Goal: Task Accomplishment & Management: Use online tool/utility

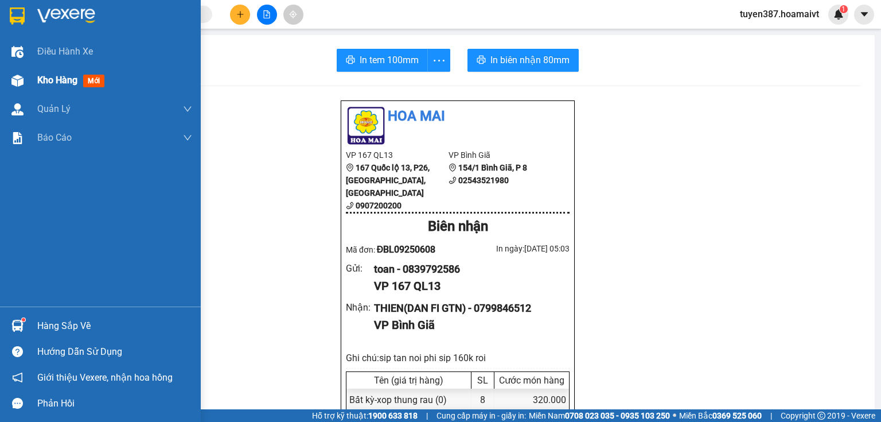
click at [92, 82] on span "mới" at bounding box center [93, 81] width 21 height 13
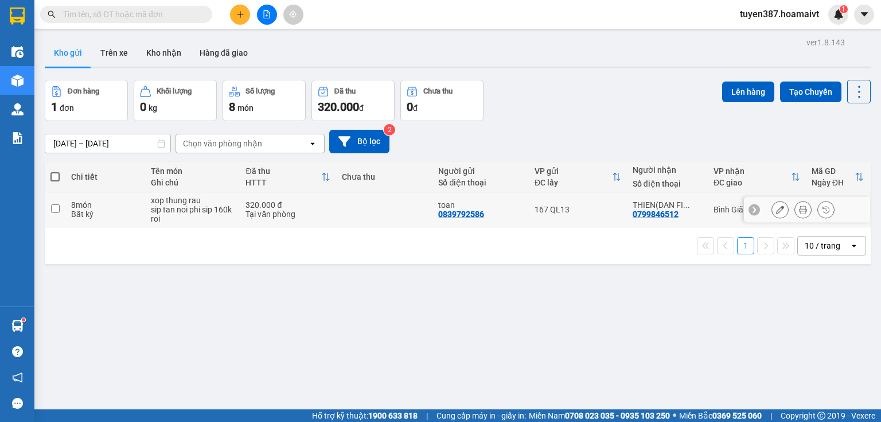
click at [396, 216] on td at bounding box center [384, 209] width 96 height 35
checkbox input "true"
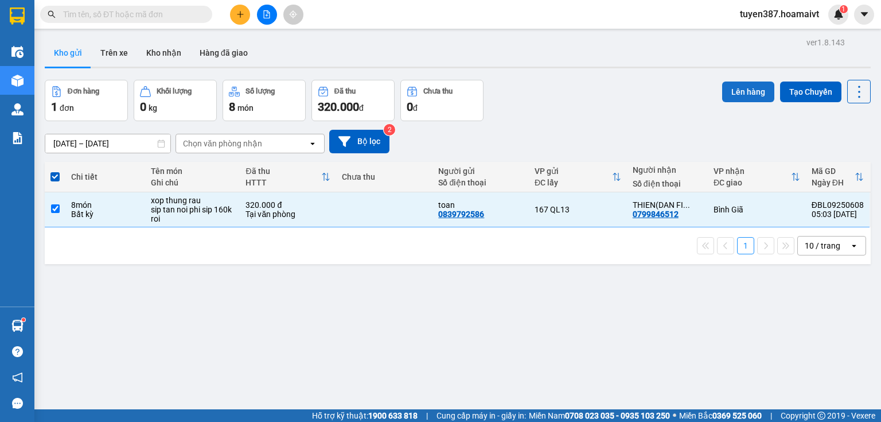
click at [743, 92] on button "Lên hàng" at bounding box center [748, 91] width 52 height 21
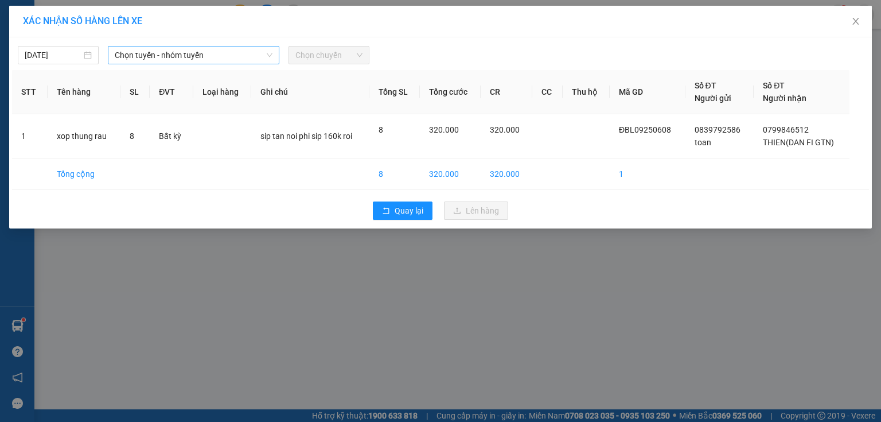
click at [195, 56] on span "Chọn tuyến - nhóm tuyến" at bounding box center [194, 54] width 158 height 17
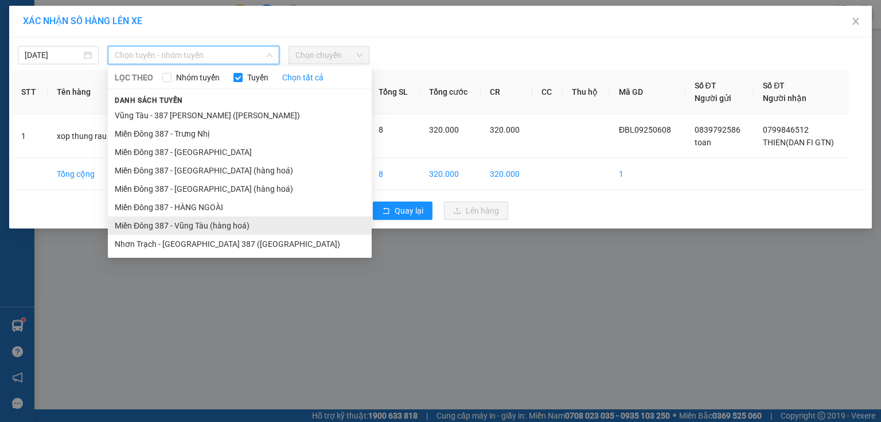
click at [188, 227] on li "Miền Đông 387 - Vũng Tàu (hàng hoá)" at bounding box center [240, 225] width 264 height 18
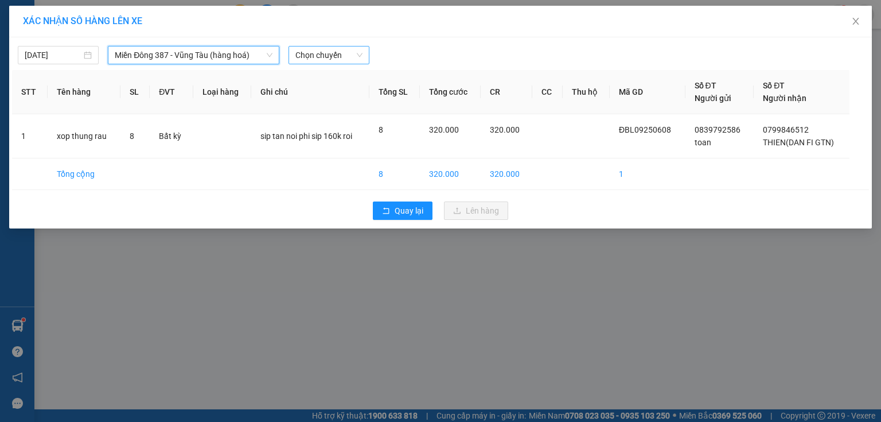
click at [344, 56] on span "Chọn chuyến" at bounding box center [328, 54] width 67 height 17
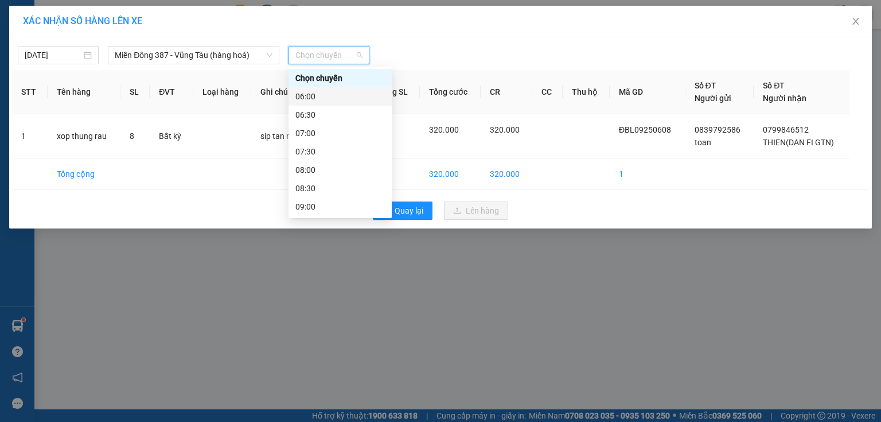
click at [312, 96] on div "06:00" at bounding box center [339, 96] width 89 height 13
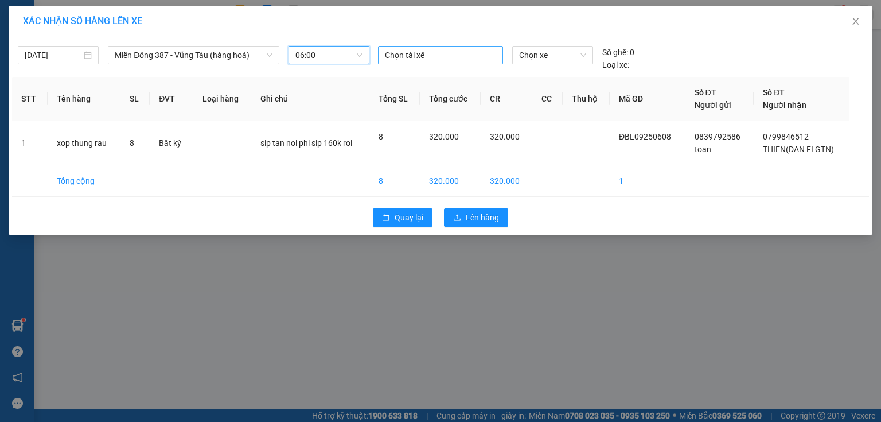
click at [430, 54] on div at bounding box center [440, 55] width 119 height 14
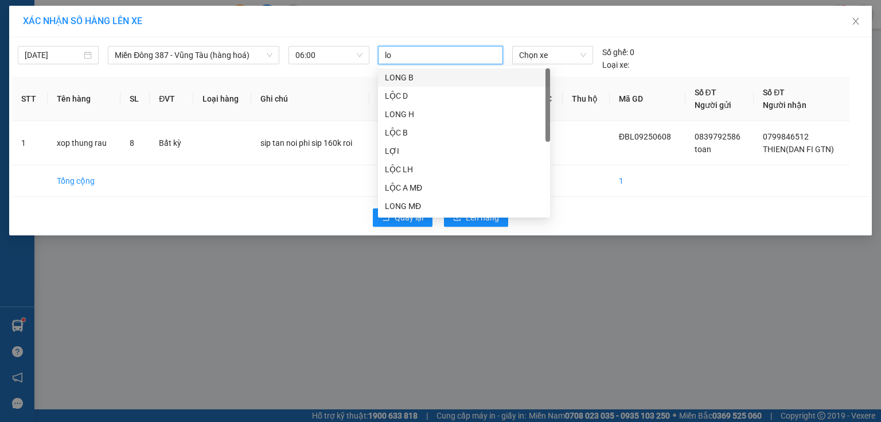
type input "loc"
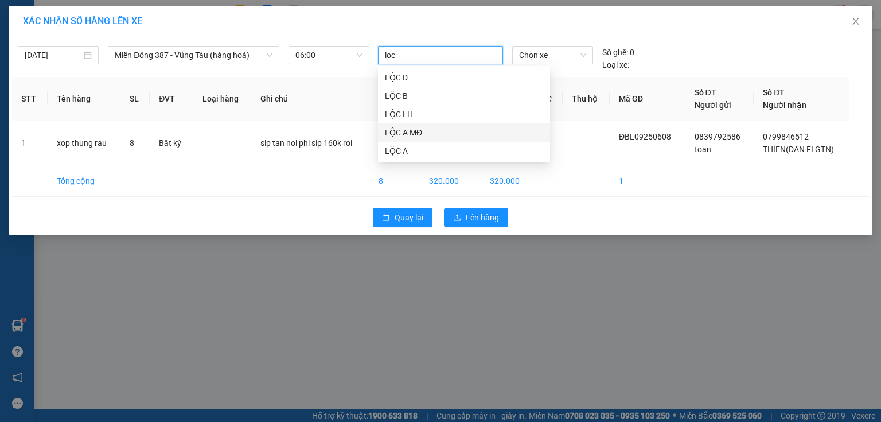
drag, startPoint x: 414, startPoint y: 134, endPoint x: 423, endPoint y: 129, distance: 11.0
click at [423, 129] on div "LỘC A MĐ" at bounding box center [464, 132] width 158 height 13
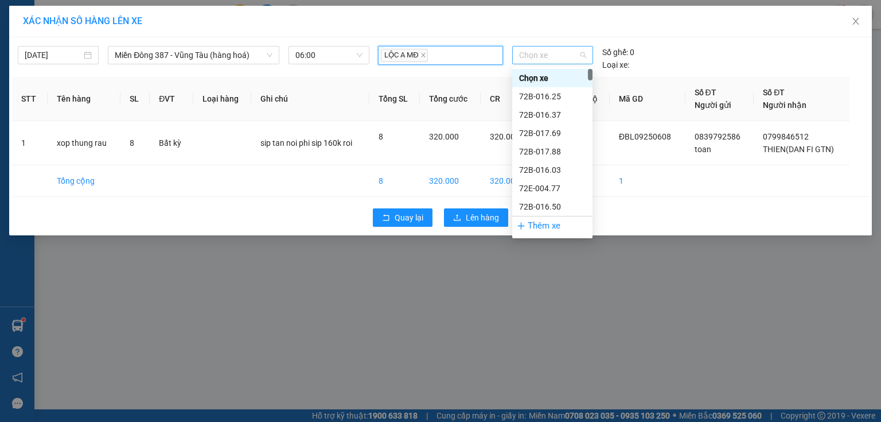
click at [567, 54] on span "Chọn xe" at bounding box center [552, 54] width 67 height 17
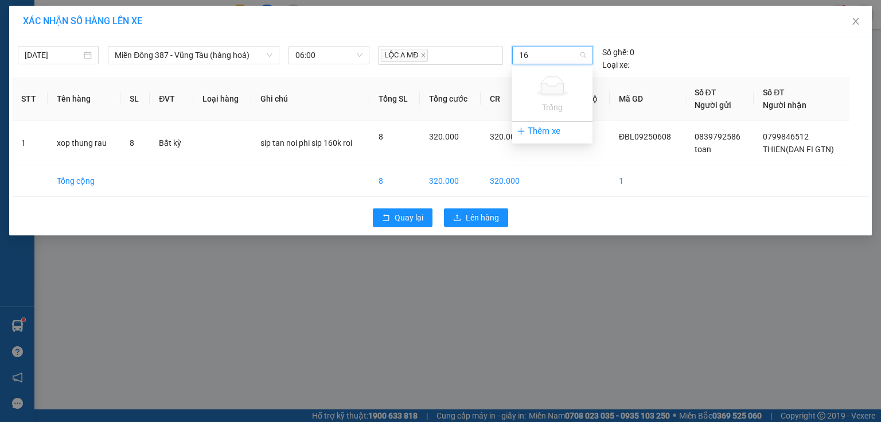
type input "1"
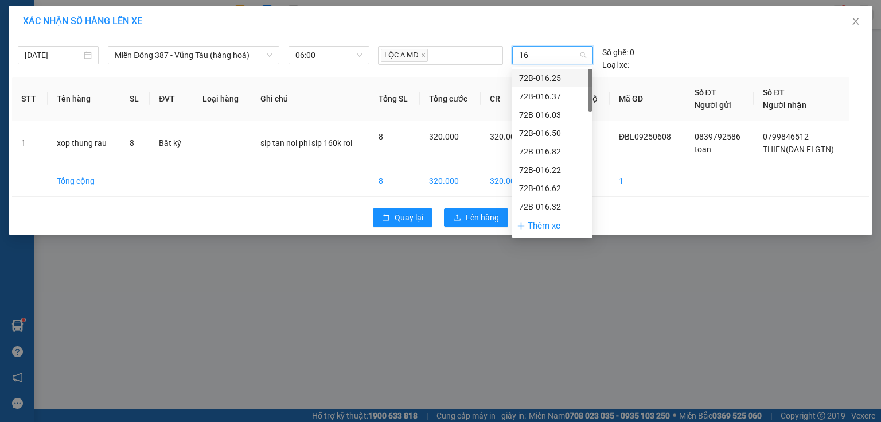
type input "165"
click at [556, 133] on div "72H-061.65" at bounding box center [552, 133] width 67 height 13
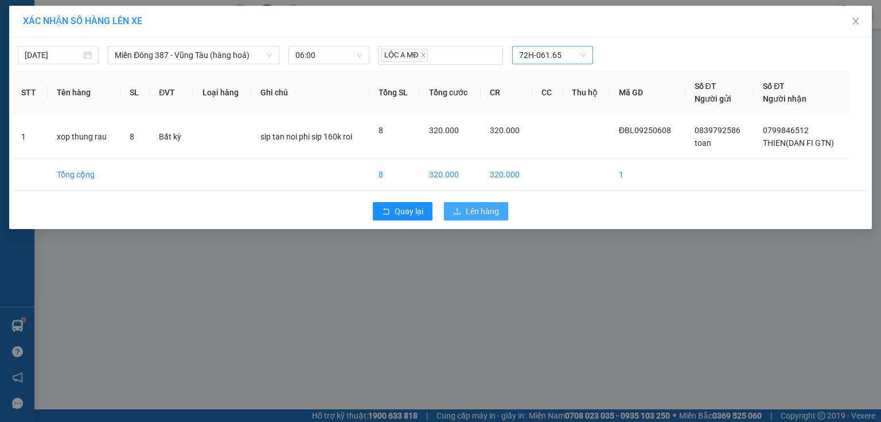
click at [482, 206] on span "Lên hàng" at bounding box center [482, 211] width 33 height 13
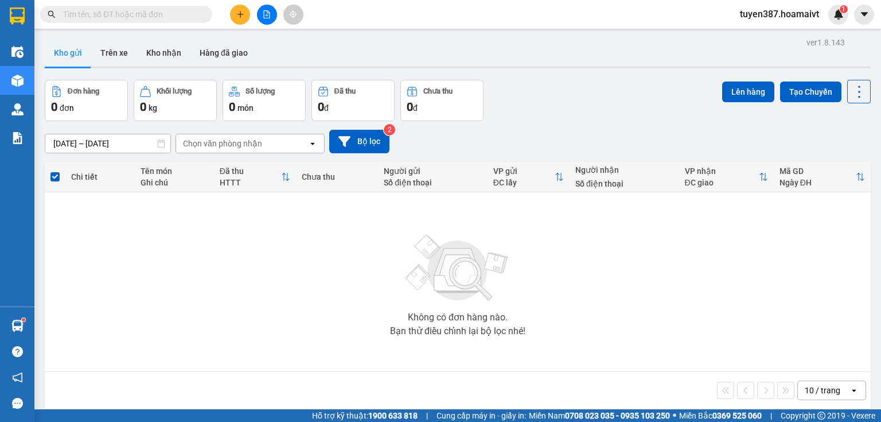
click at [71, 50] on button "Kho gửi" at bounding box center [68, 53] width 46 height 28
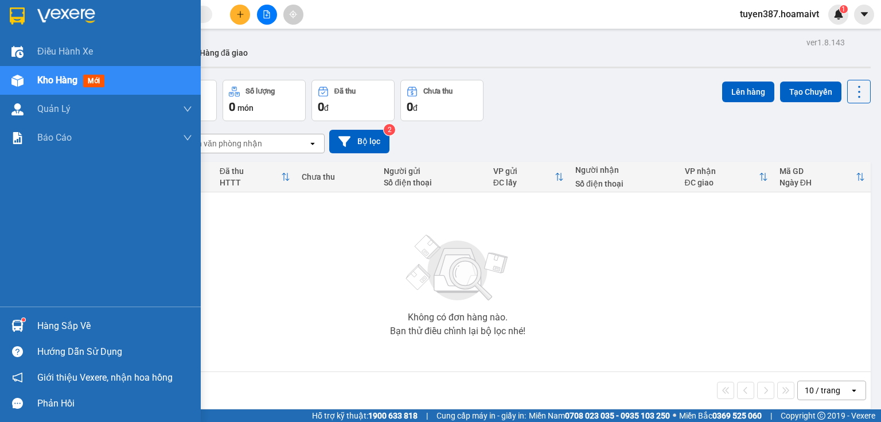
click at [89, 330] on div "Hàng sắp về" at bounding box center [114, 325] width 155 height 17
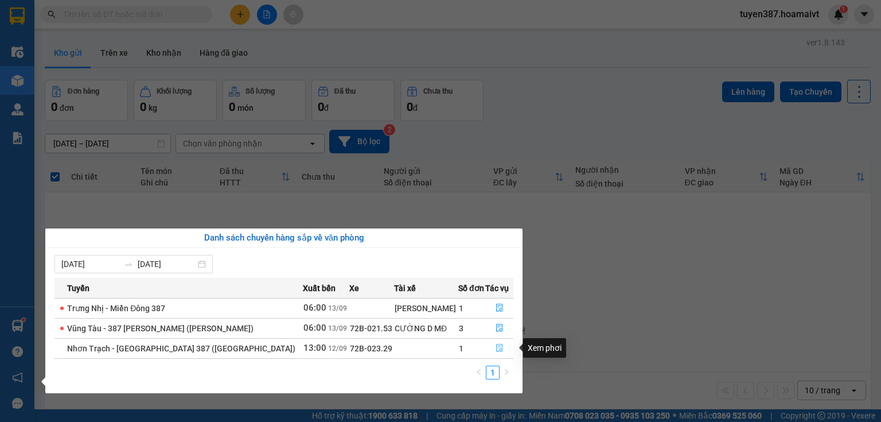
click at [496, 351] on icon "file-done" at bounding box center [499, 348] width 7 height 8
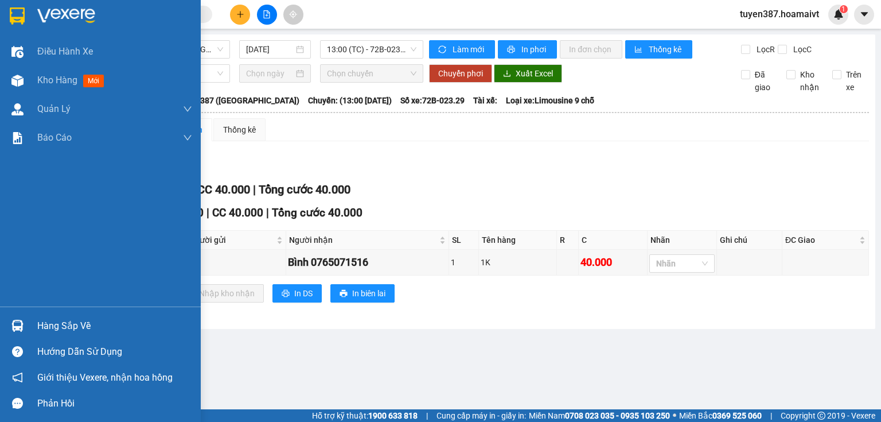
click at [64, 321] on div "Hàng sắp về" at bounding box center [114, 325] width 155 height 17
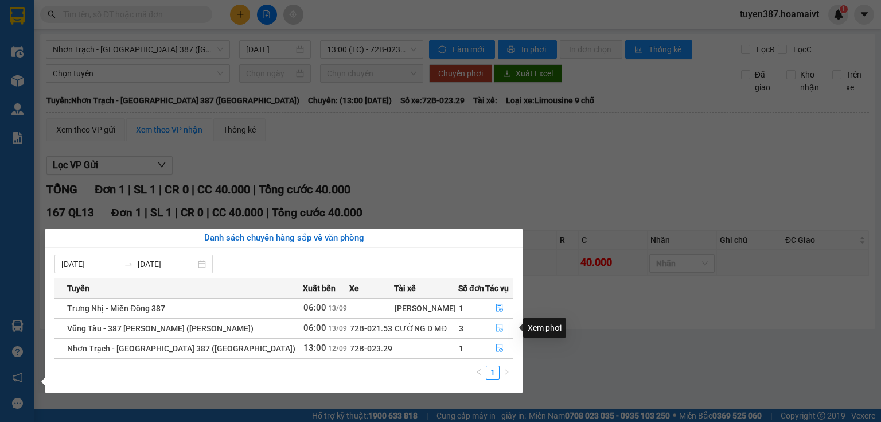
click at [496, 327] on icon "file-done" at bounding box center [500, 327] width 8 height 8
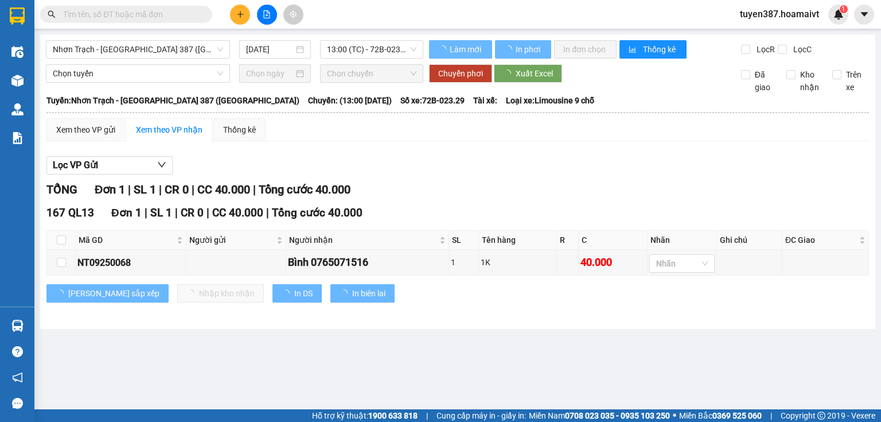
type input "[DATE]"
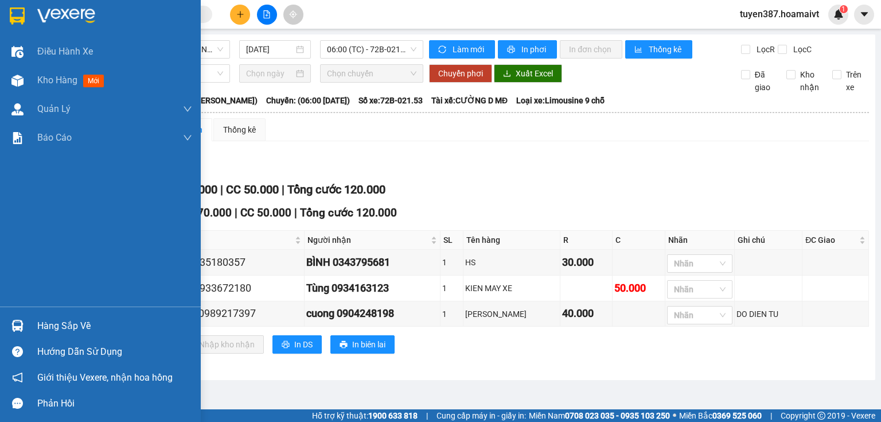
click at [80, 330] on div "Hàng sắp về" at bounding box center [114, 325] width 155 height 17
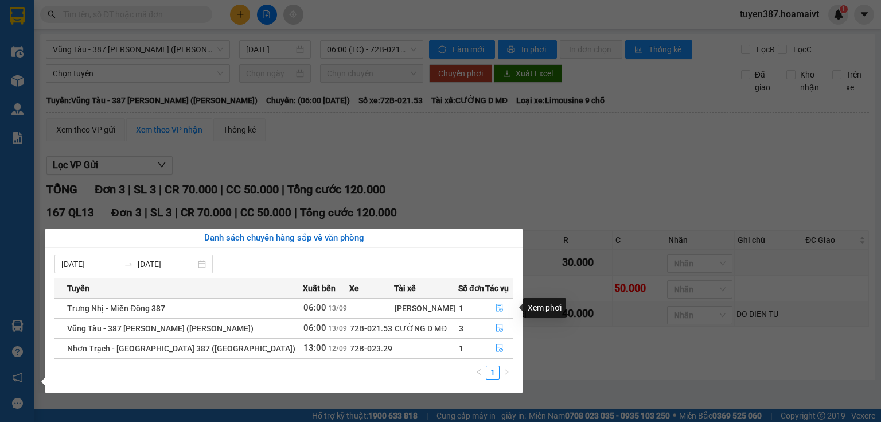
click at [496, 307] on icon "file-done" at bounding box center [500, 307] width 8 height 8
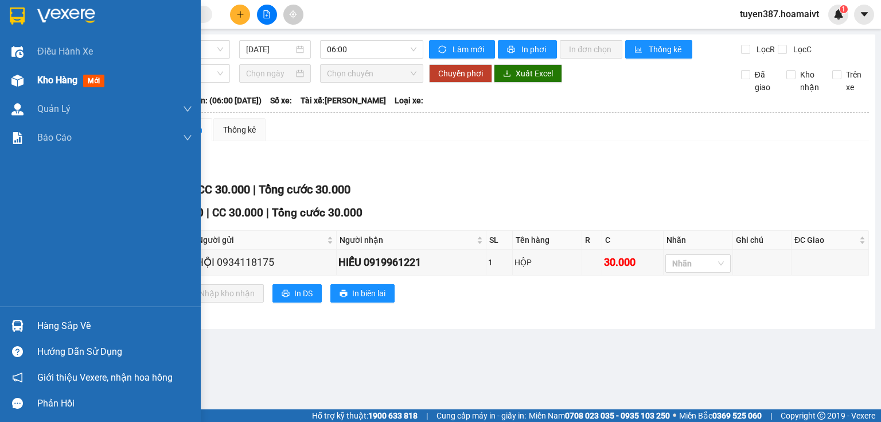
click at [99, 80] on span "mới" at bounding box center [93, 81] width 21 height 13
